Goal: Transaction & Acquisition: Purchase product/service

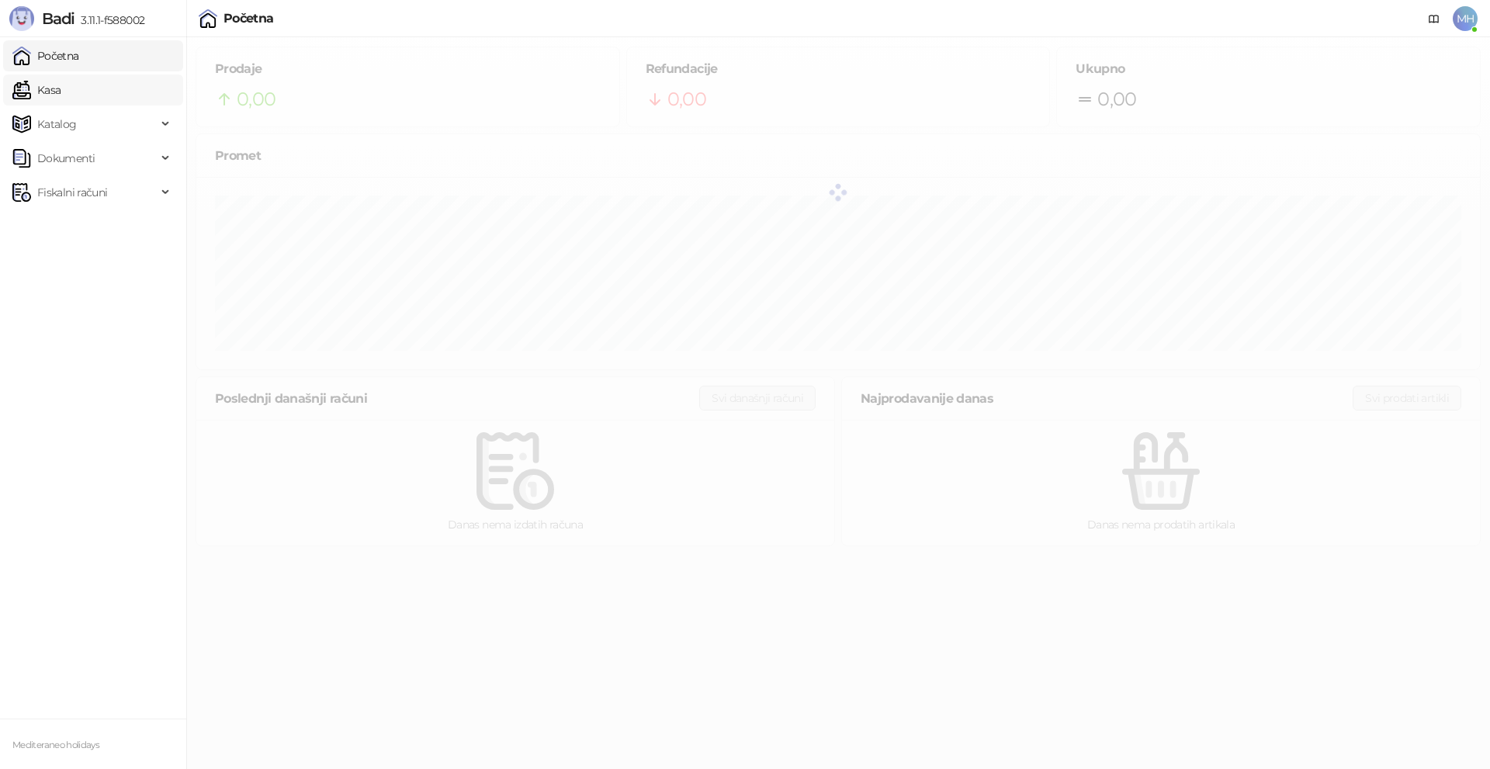
click at [61, 88] on link "Kasa" at bounding box center [36, 89] width 48 height 31
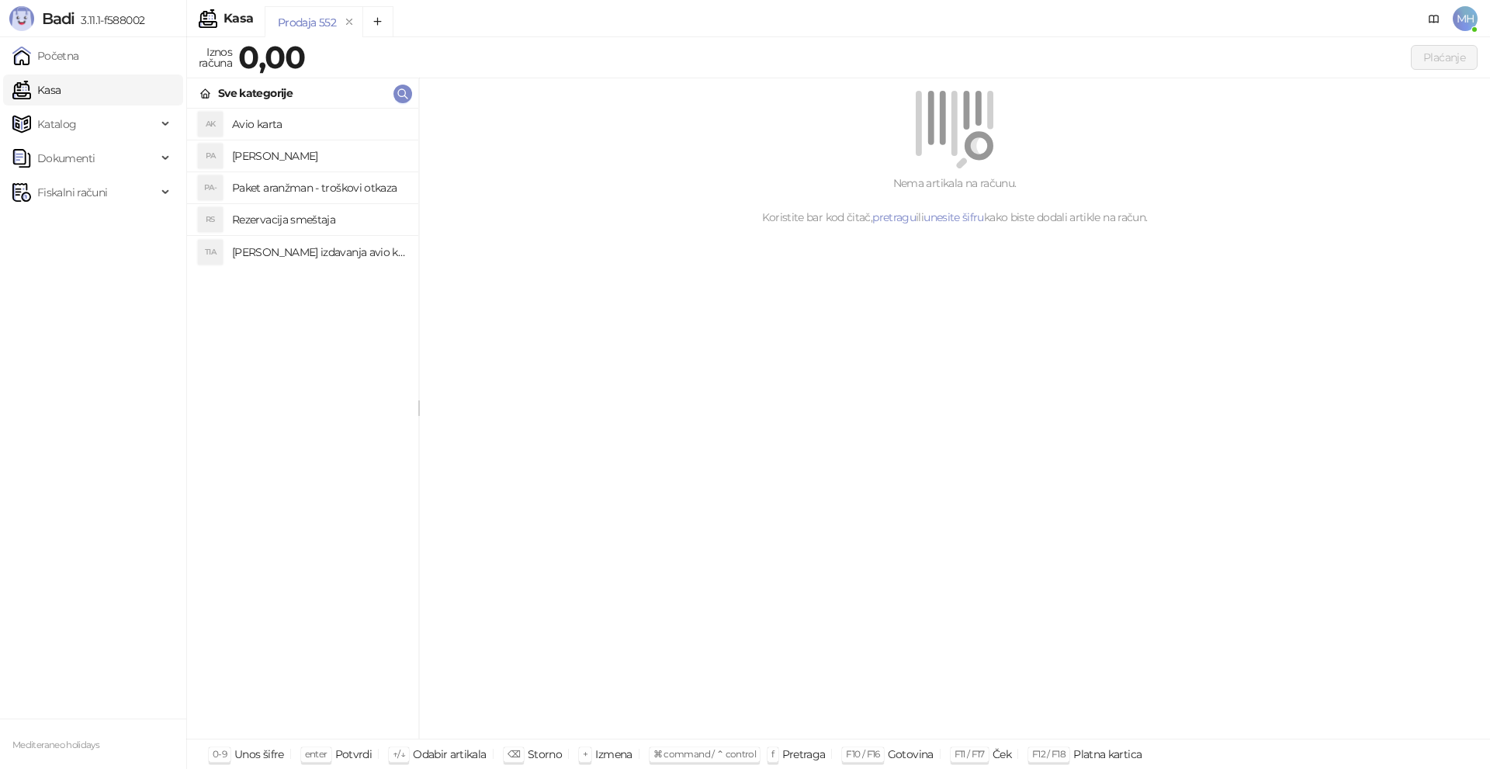
click at [299, 151] on h4 "[PERSON_NAME]" at bounding box center [319, 156] width 174 height 25
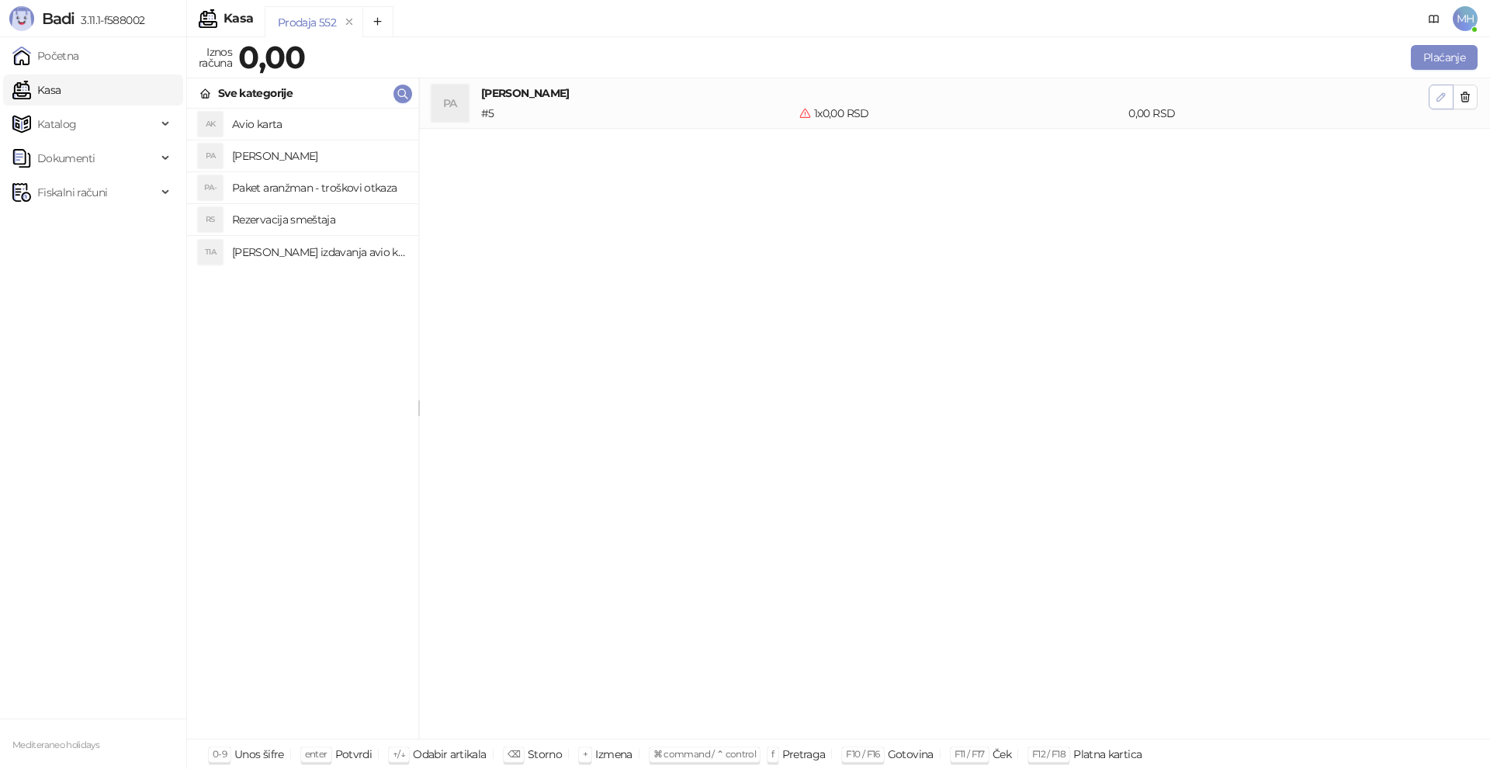
click at [1438, 96] on icon "button" at bounding box center [1440, 97] width 12 height 12
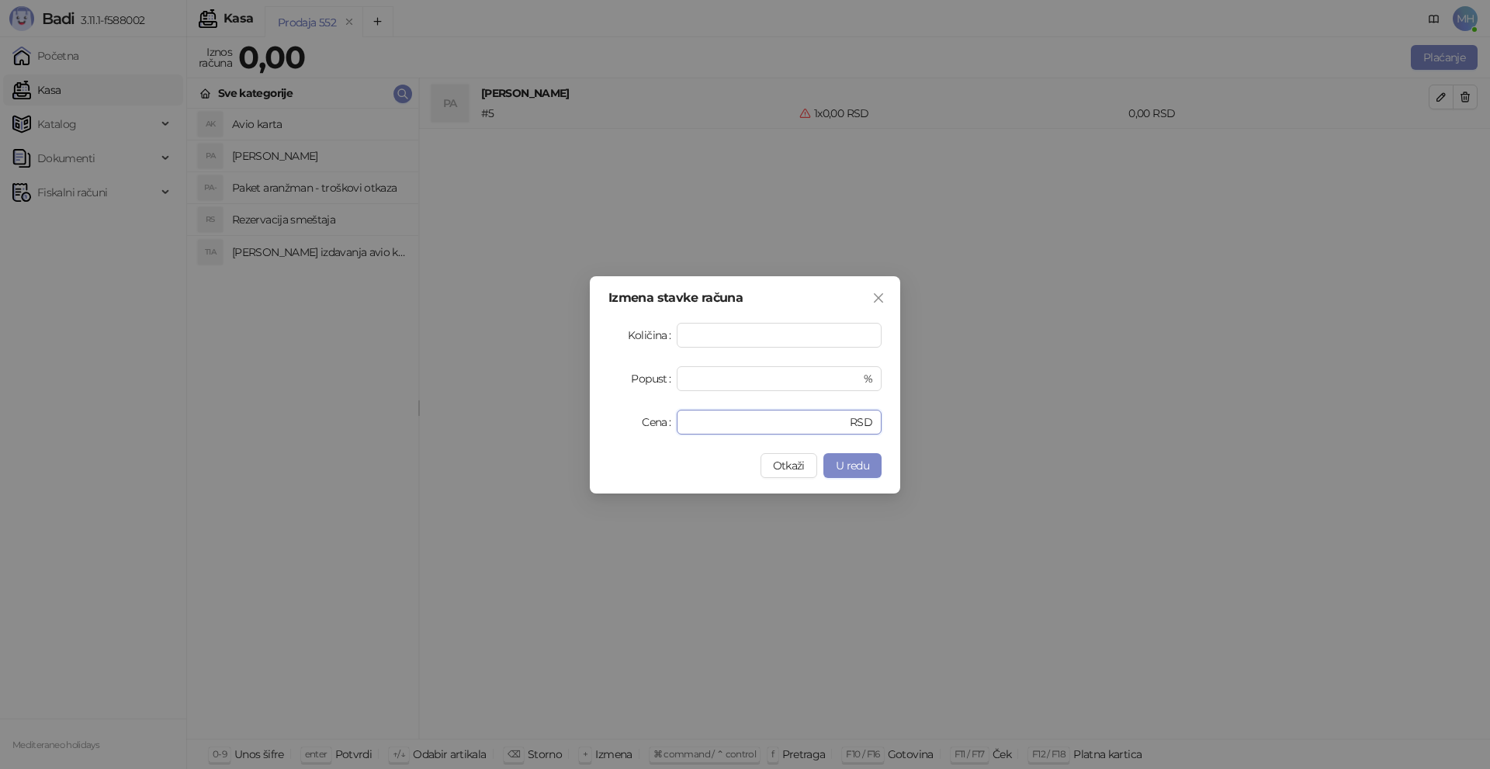
drag, startPoint x: 696, startPoint y: 417, endPoint x: 592, endPoint y: 416, distance: 104.0
click at [594, 416] on div "Izmena stavke računa Količina * Popust * % Cena * RSD Otkaži U redu" at bounding box center [745, 384] width 310 height 217
type input "******"
click at [866, 462] on span "U redu" at bounding box center [852, 465] width 33 height 14
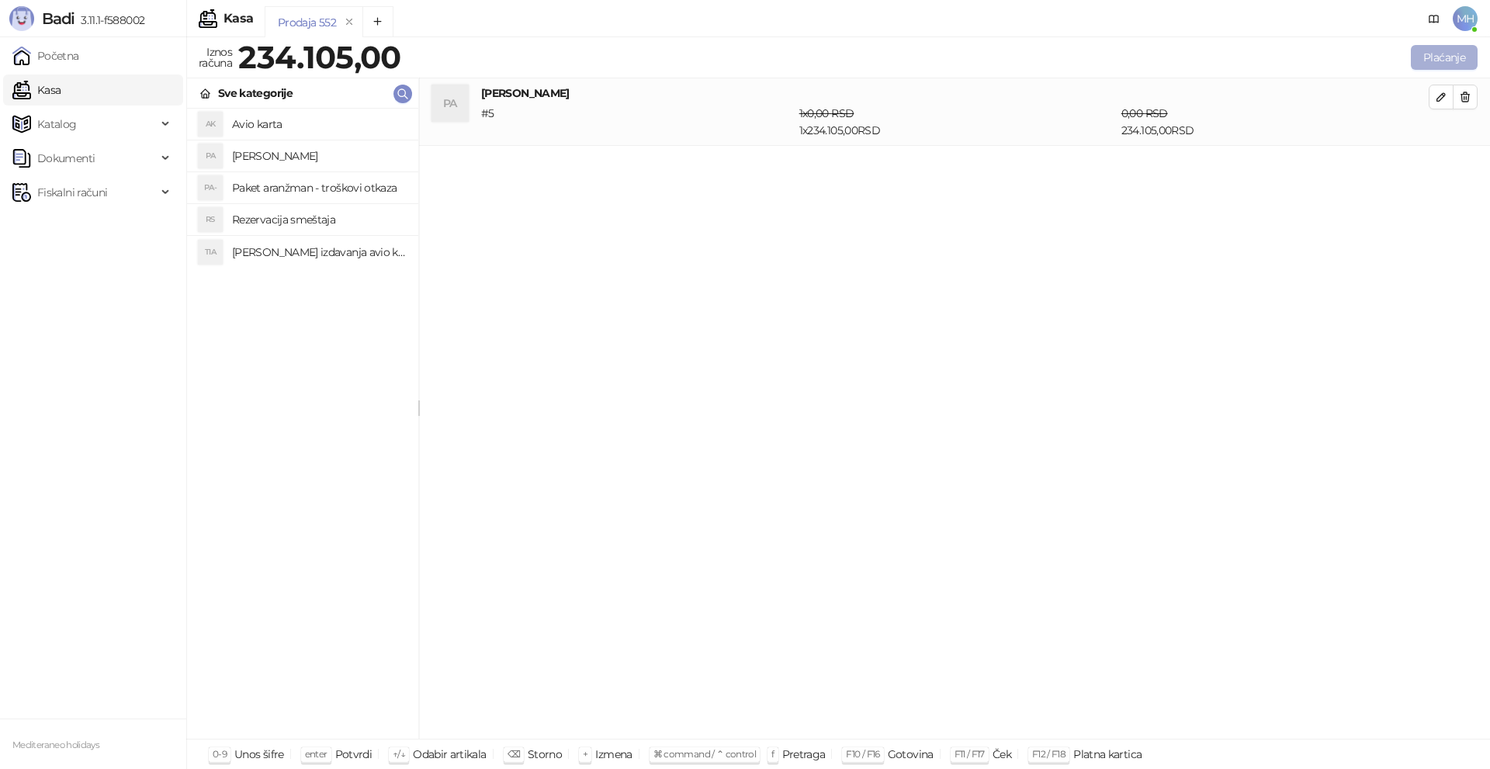
click at [1428, 54] on button "Plaćanje" at bounding box center [1443, 57] width 67 height 25
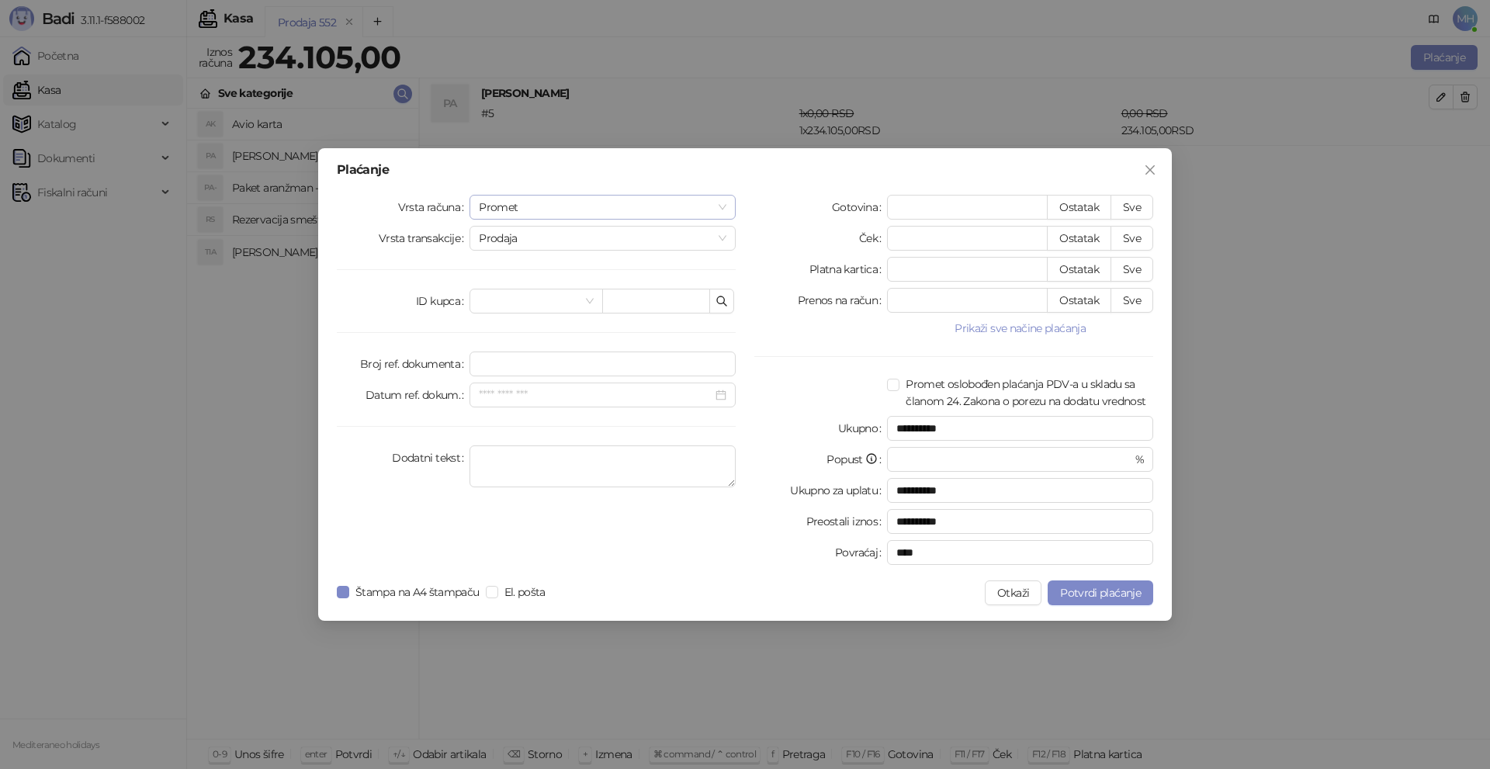
click at [718, 203] on span "Promet" at bounding box center [602, 206] width 247 height 23
click at [509, 307] on div "Avans" at bounding box center [602, 312] width 241 height 17
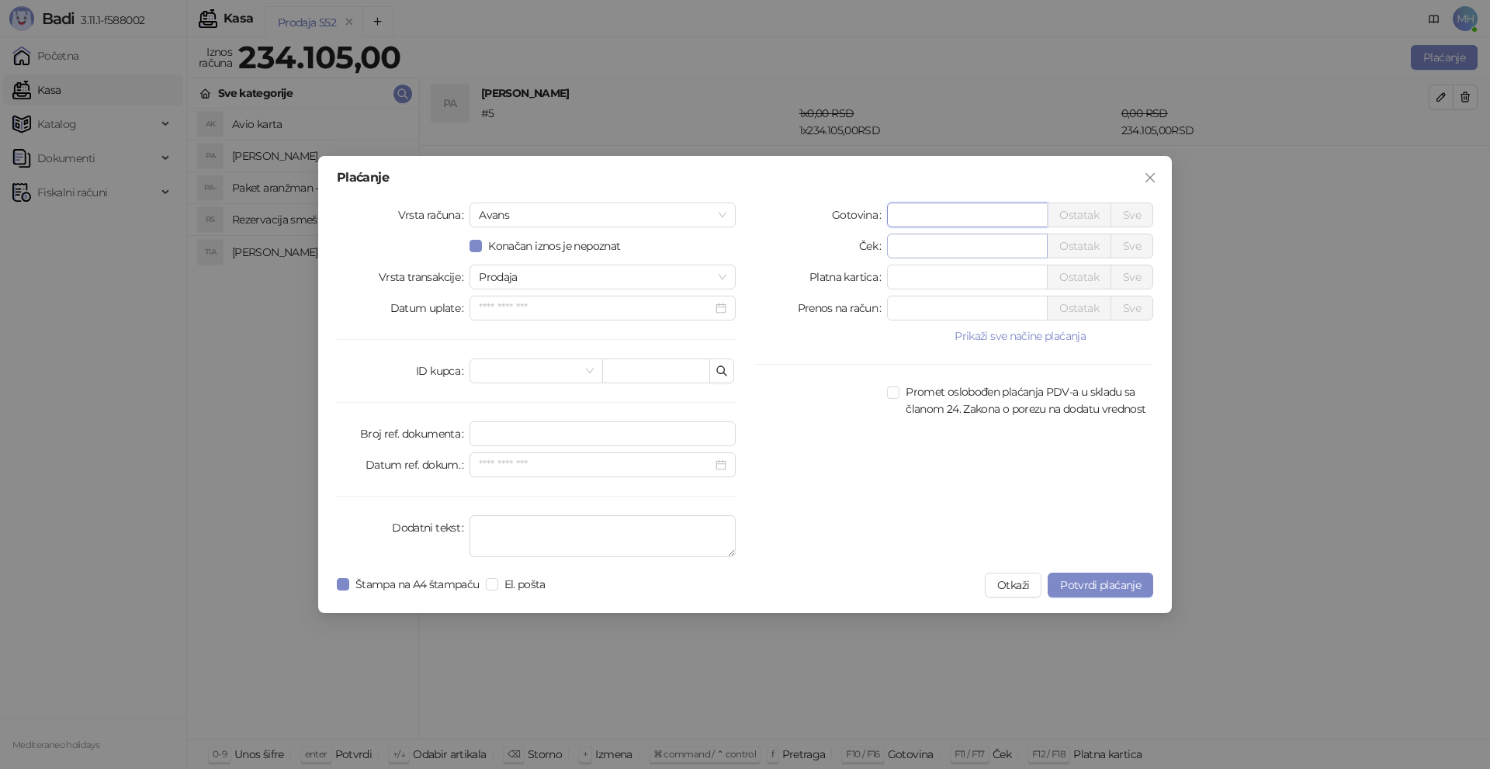
drag, startPoint x: 919, startPoint y: 213, endPoint x: 923, endPoint y: 244, distance: 31.4
click at [860, 213] on div "Gotovina * Ostatak Sve" at bounding box center [953, 214] width 399 height 25
drag, startPoint x: 931, startPoint y: 274, endPoint x: 855, endPoint y: 275, distance: 76.0
click at [845, 277] on div "Platna kartica * Ostatak Sve" at bounding box center [953, 277] width 399 height 25
type input "******"
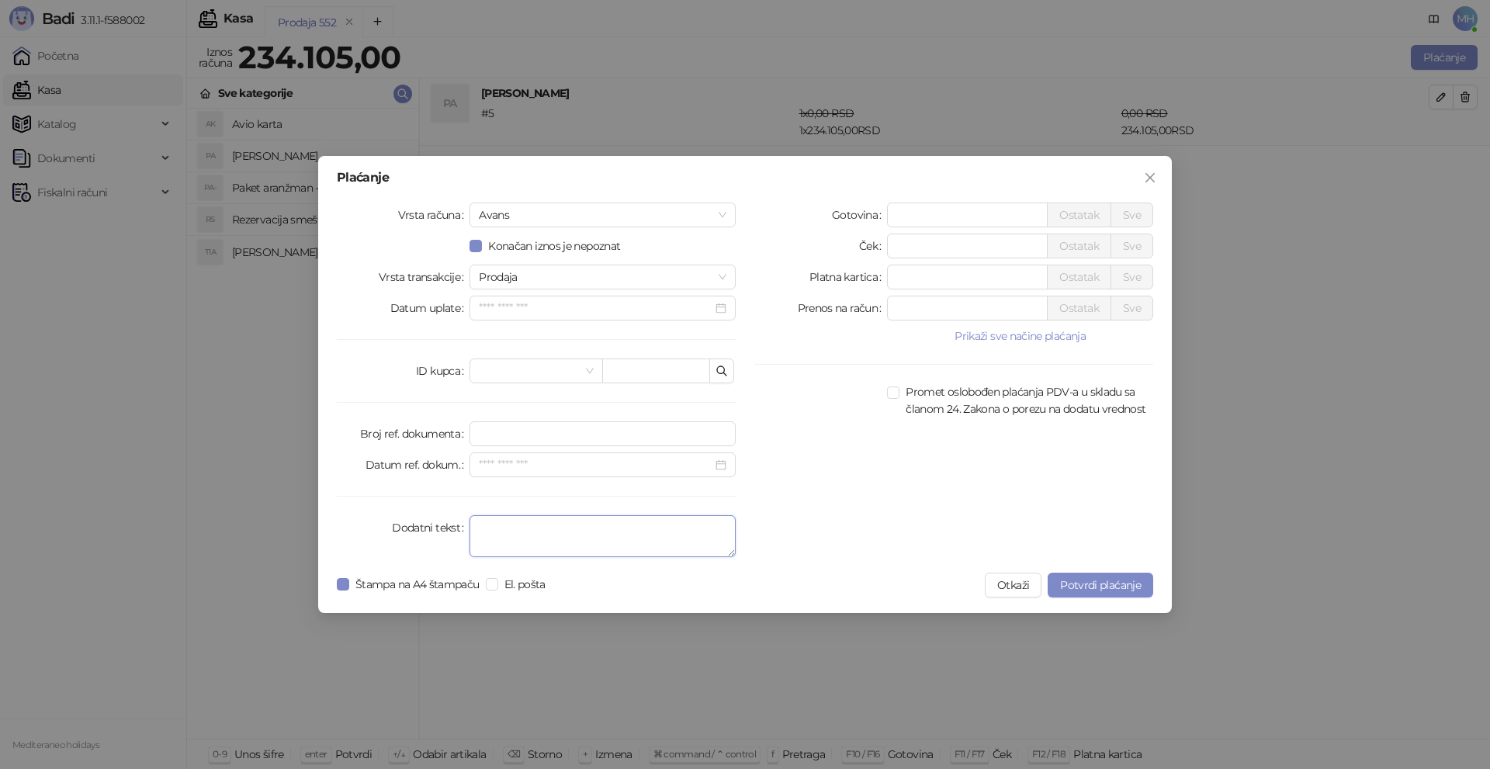
click at [552, 528] on textarea "Dodatni tekst" at bounding box center [602, 536] width 266 height 42
type textarea "*********"
click at [1094, 573] on button "Potvrdi plaćanje" at bounding box center [1100, 585] width 106 height 25
